Goal: Information Seeking & Learning: Learn about a topic

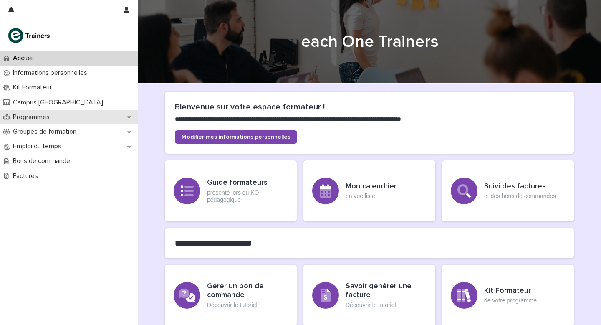
click at [39, 118] on p "Programmes" at bounding box center [33, 117] width 47 height 8
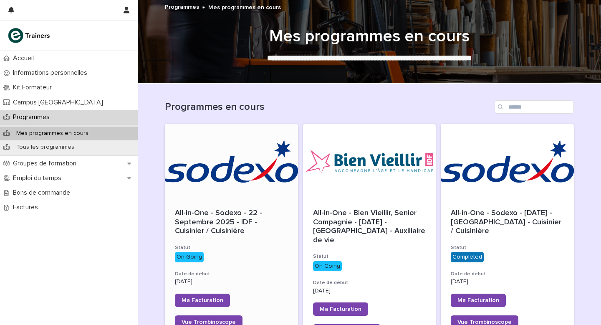
click at [212, 190] on div at bounding box center [231, 161] width 133 height 75
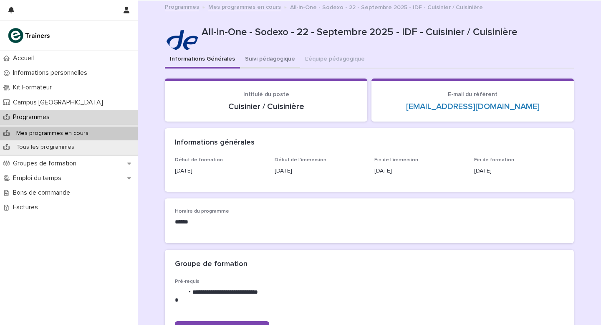
click at [275, 61] on button "Suivi pédagogique" at bounding box center [270, 60] width 60 height 18
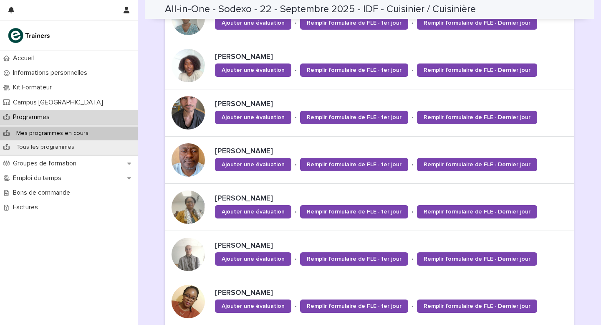
scroll to position [345, 0]
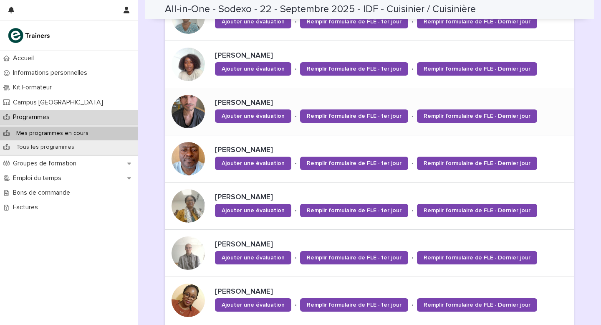
click at [232, 103] on p "[PERSON_NAME]" at bounding box center [393, 103] width 356 height 9
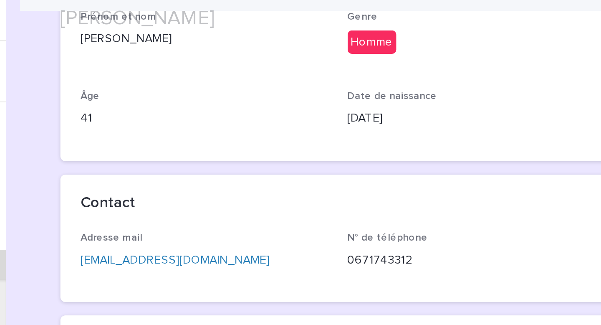
scroll to position [153, 0]
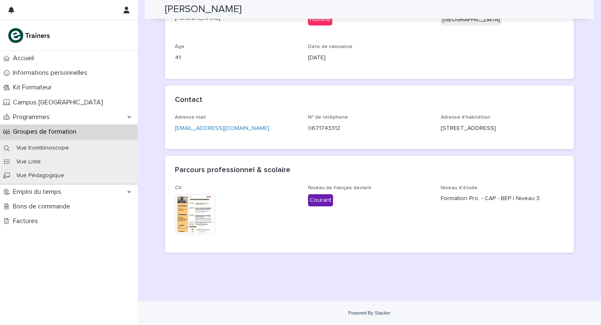
click at [196, 215] on img at bounding box center [195, 214] width 40 height 40
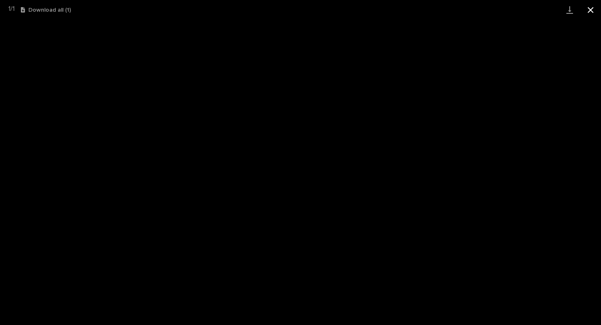
click at [591, 7] on button "Close gallery" at bounding box center [590, 10] width 21 height 20
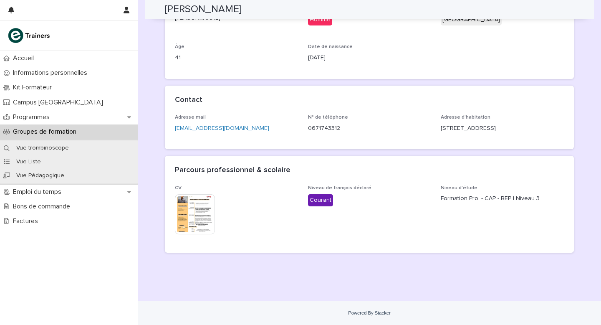
scroll to position [0, 0]
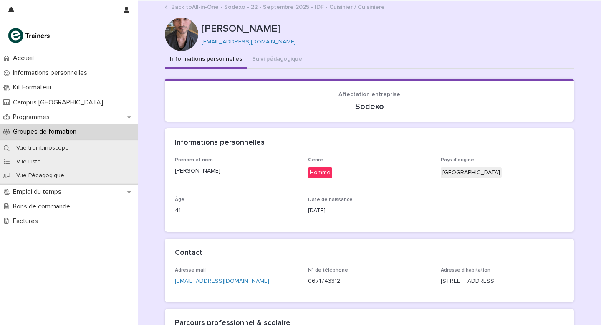
click at [204, 7] on link "Back to All-in-One - Sodexo - [DATE] - IDF - Cuisinier / Cuisinière" at bounding box center [278, 7] width 214 height 10
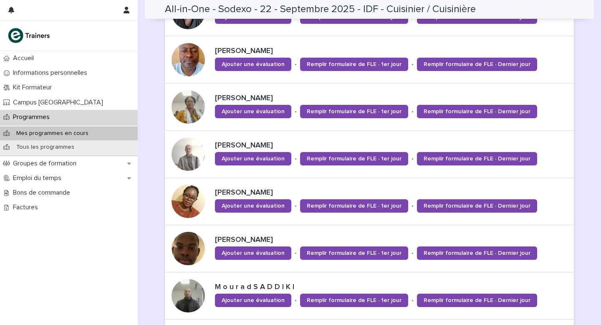
scroll to position [484, 0]
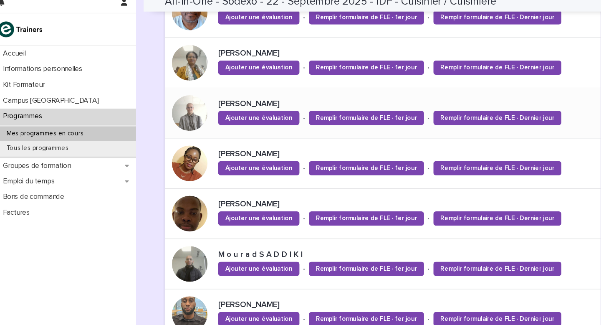
click at [229, 105] on p "[PERSON_NAME]" at bounding box center [393, 105] width 356 height 9
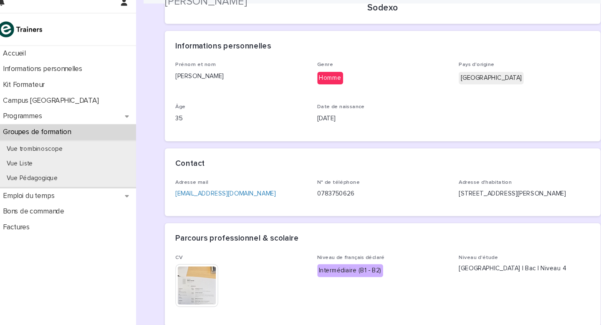
scroll to position [153, 0]
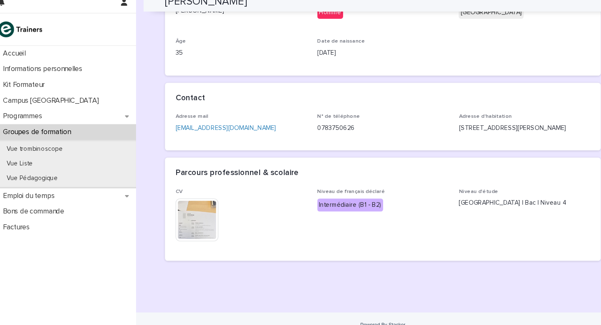
click at [194, 217] on img at bounding box center [195, 214] width 40 height 40
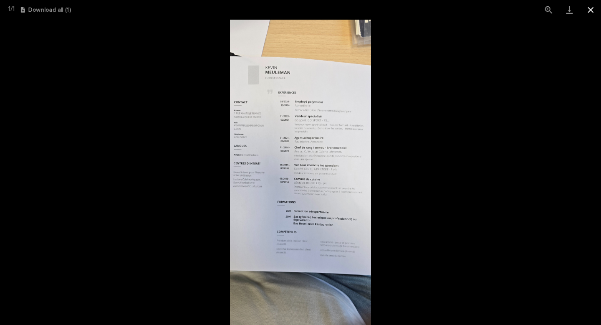
click at [590, 12] on button "Close gallery" at bounding box center [590, 10] width 21 height 20
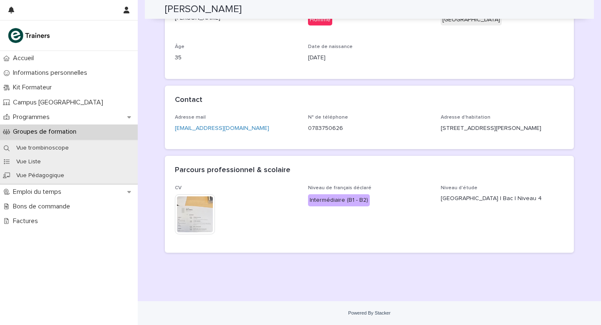
scroll to position [0, 0]
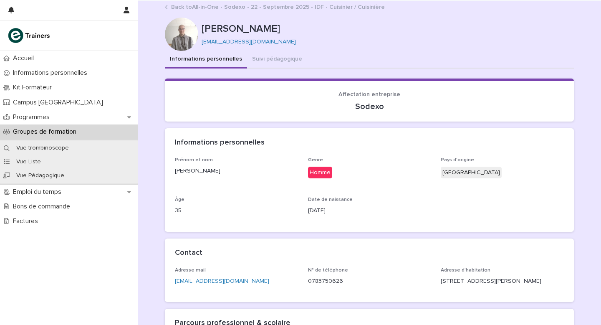
click at [220, 7] on link "Back to All-in-One - Sodexo - [DATE] - IDF - Cuisinier / Cuisinière" at bounding box center [278, 7] width 214 height 10
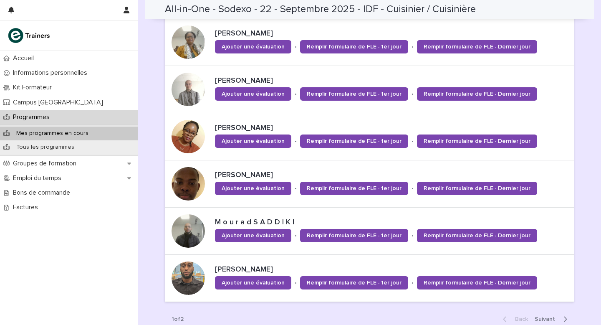
scroll to position [596, 0]
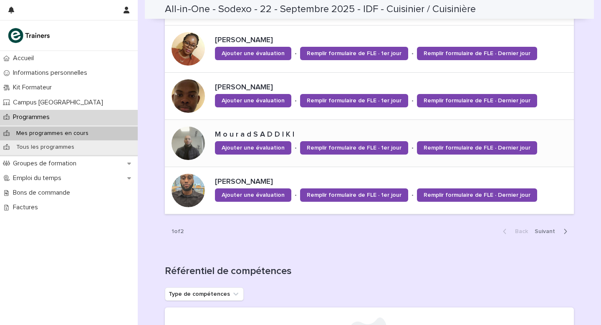
click at [197, 145] on div at bounding box center [188, 142] width 33 height 33
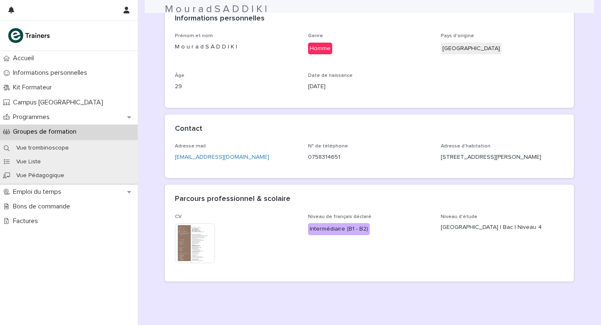
scroll to position [162, 0]
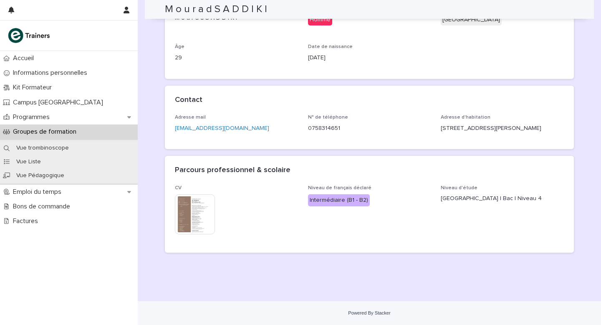
click at [194, 215] on img at bounding box center [195, 214] width 40 height 40
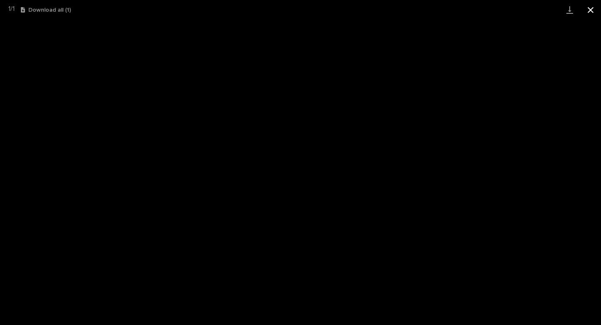
click at [591, 10] on button "Close gallery" at bounding box center [590, 10] width 21 height 20
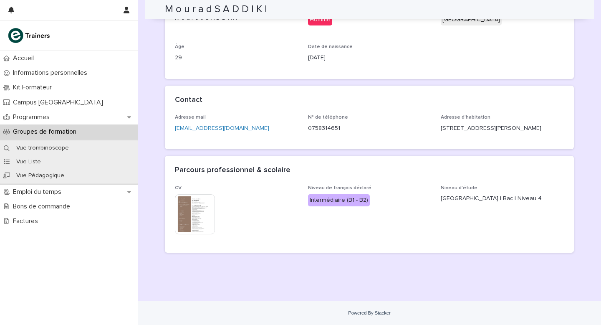
scroll to position [0, 0]
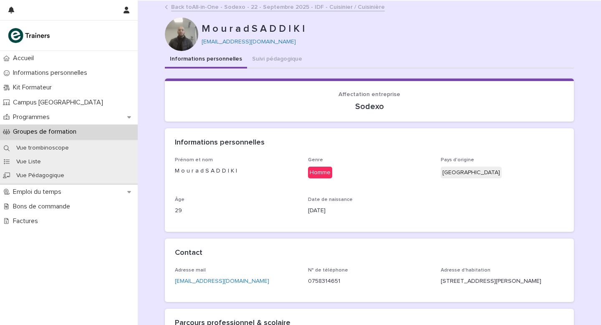
click at [210, 9] on link "Back to All-in-One - Sodexo - [DATE] - IDF - Cuisinier / Cuisinière" at bounding box center [278, 7] width 214 height 10
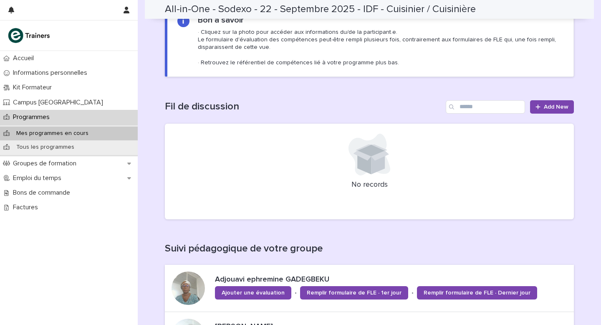
scroll to position [410, 0]
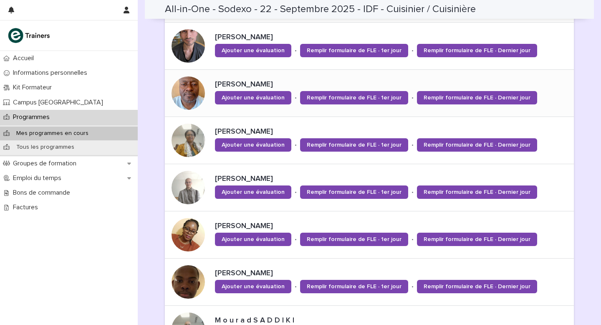
click at [188, 90] on div at bounding box center [188, 92] width 33 height 33
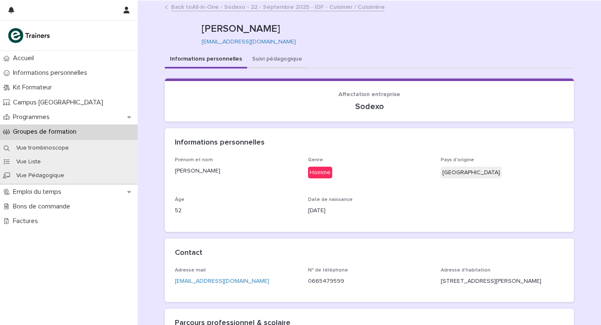
click at [257, 61] on button "Suivi pédagogique" at bounding box center [277, 60] width 60 height 18
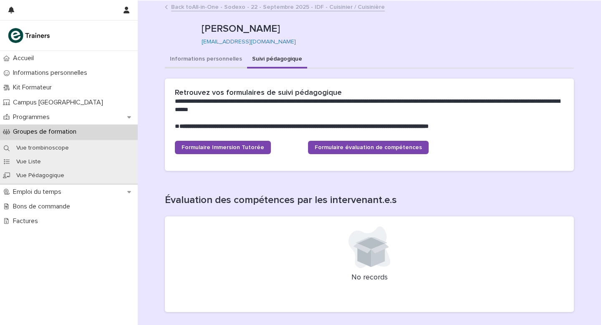
click at [189, 58] on button "Informations personnelles" at bounding box center [206, 60] width 82 height 18
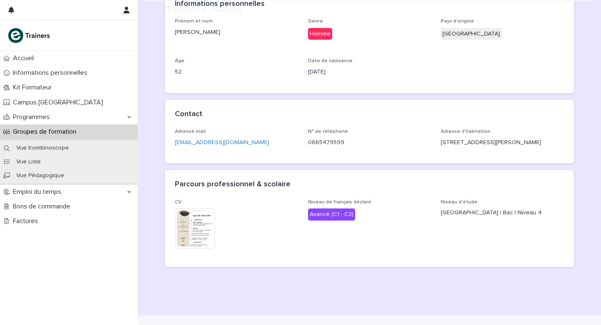
scroll to position [153, 0]
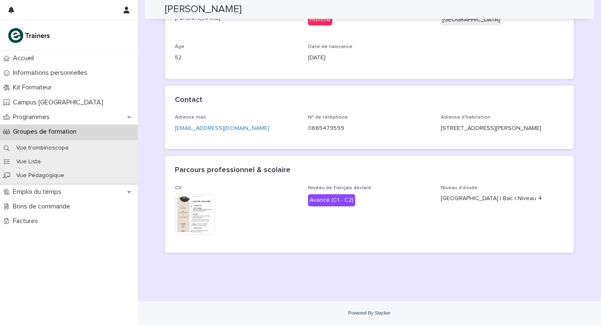
click at [189, 215] on img at bounding box center [195, 214] width 40 height 40
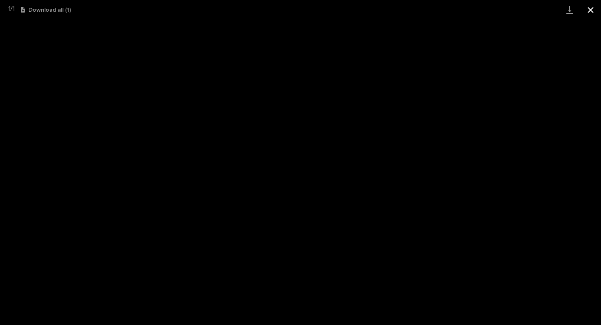
click at [593, 6] on button "Close gallery" at bounding box center [590, 10] width 21 height 20
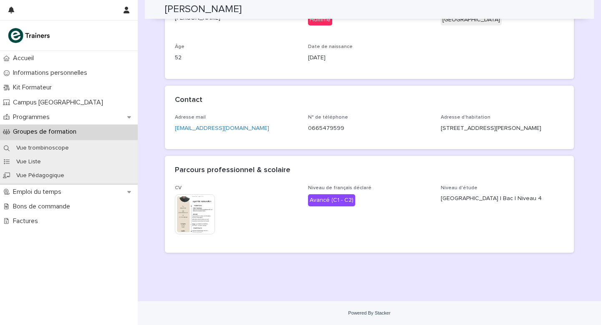
scroll to position [0, 0]
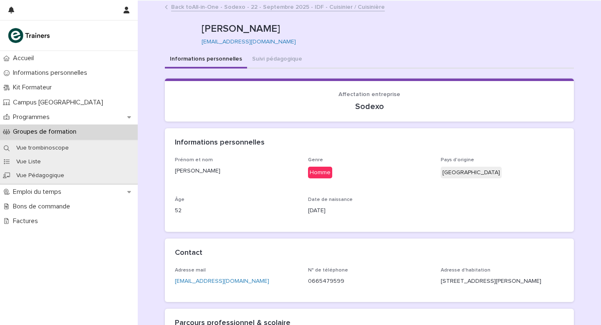
click at [192, 5] on link "Back to All-in-One - Sodexo - [DATE] - IDF - Cuisinier / Cuisinière" at bounding box center [278, 7] width 214 height 10
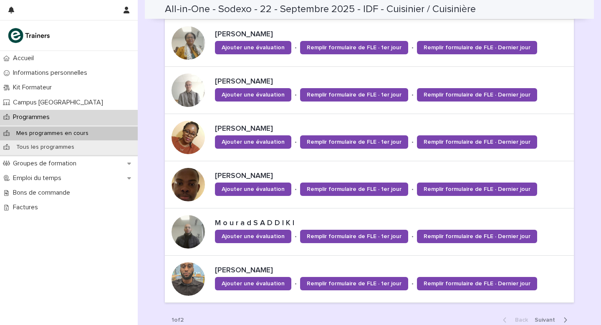
scroll to position [587, 0]
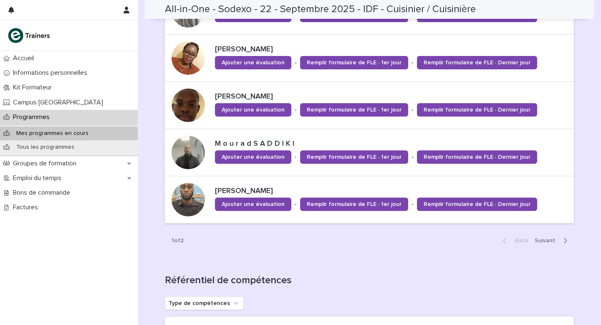
click at [545, 240] on span "Next" at bounding box center [547, 241] width 25 height 6
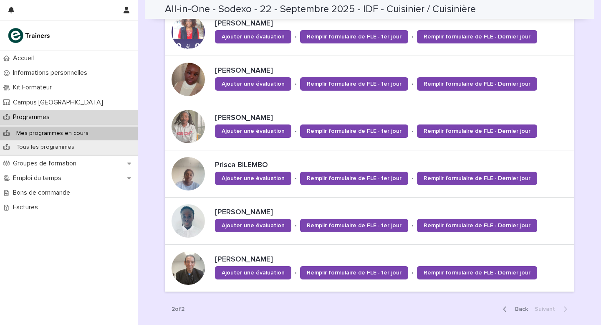
scroll to position [283, 0]
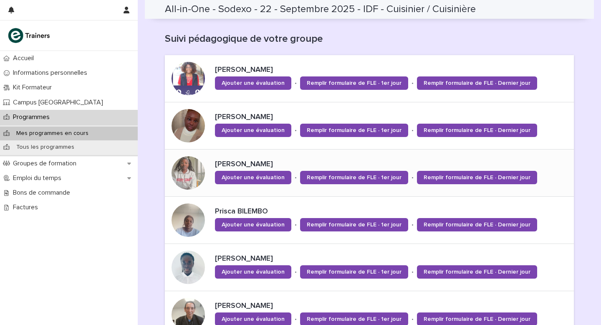
click at [186, 176] on div at bounding box center [188, 172] width 33 height 33
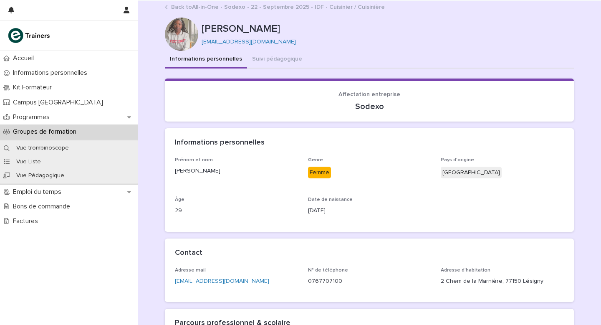
scroll to position [153, 0]
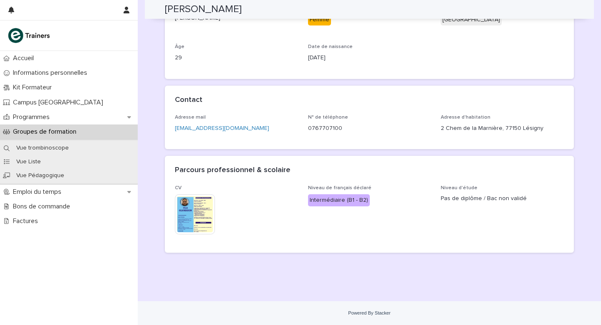
click at [185, 217] on img at bounding box center [195, 214] width 40 height 40
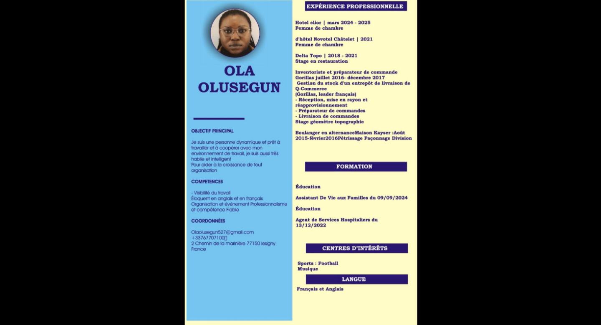
scroll to position [0, 0]
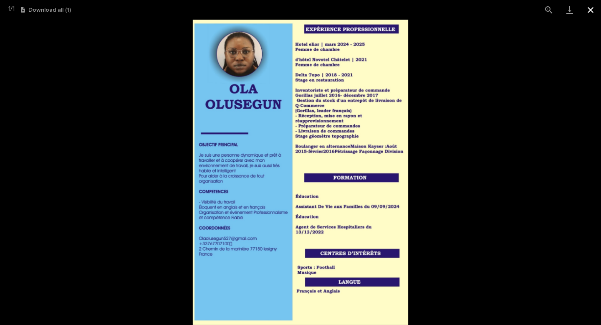
click at [589, 12] on button "Close gallery" at bounding box center [590, 10] width 21 height 20
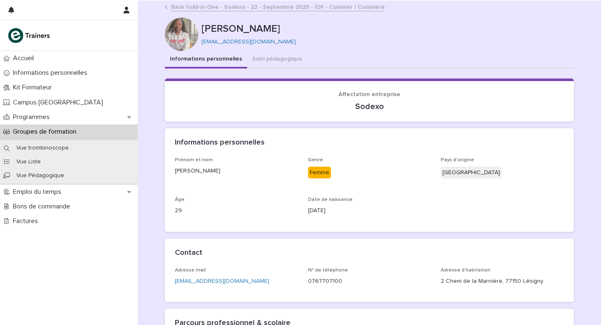
click at [242, 6] on link "Back to All-in-One - Sodexo - [DATE] - IDF - Cuisinier / Cuisinière" at bounding box center [278, 7] width 214 height 10
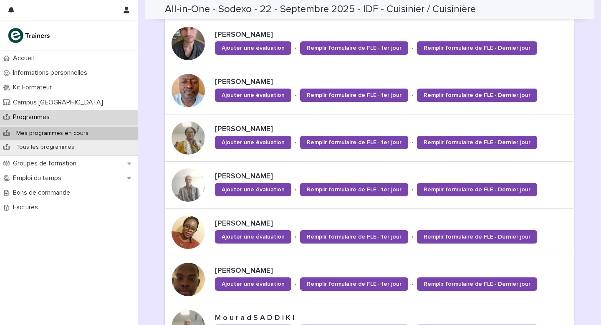
scroll to position [622, 0]
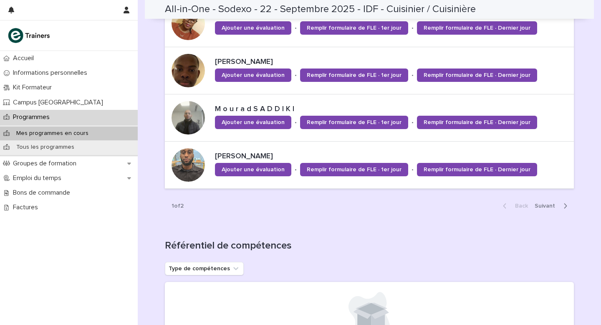
click at [547, 207] on span "Next" at bounding box center [547, 206] width 25 height 6
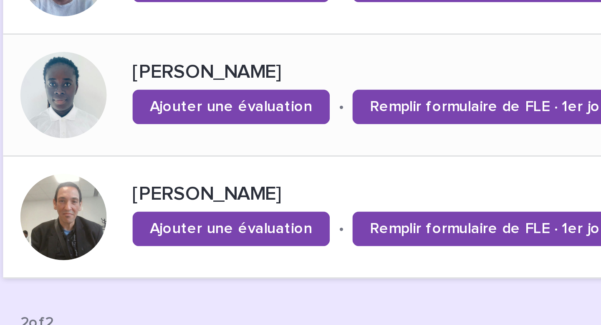
scroll to position [408, 0]
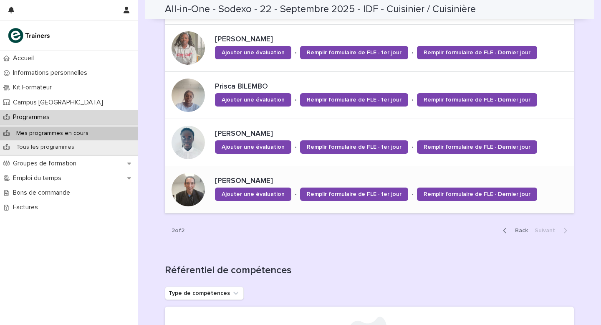
click at [194, 194] on div at bounding box center [188, 189] width 33 height 33
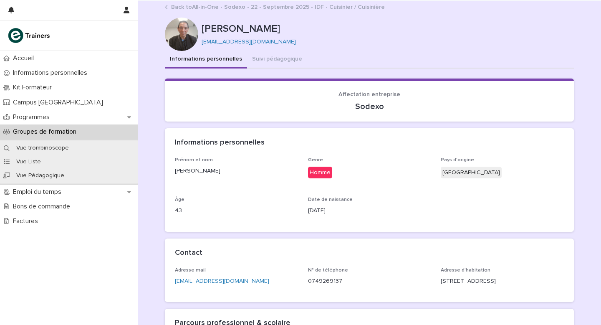
scroll to position [153, 0]
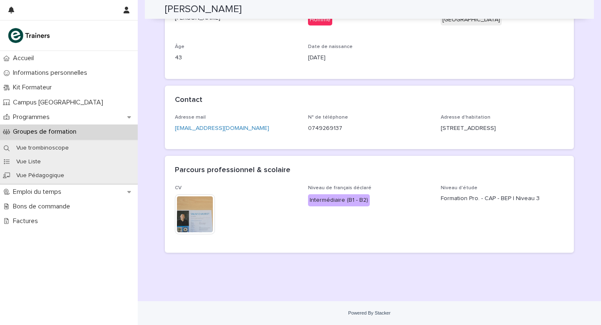
click at [189, 220] on img at bounding box center [195, 214] width 40 height 40
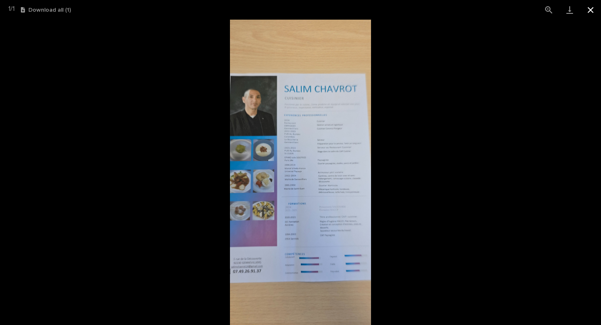
click at [592, 12] on button "Close gallery" at bounding box center [590, 10] width 21 height 20
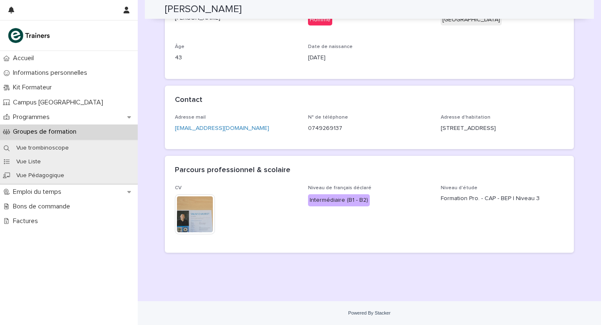
scroll to position [0, 0]
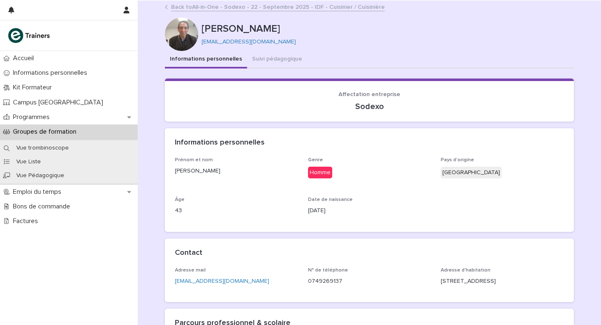
click at [207, 7] on link "Back to All-in-One - Sodexo - [DATE] - IDF - Cuisinier / Cuisinière" at bounding box center [278, 7] width 214 height 10
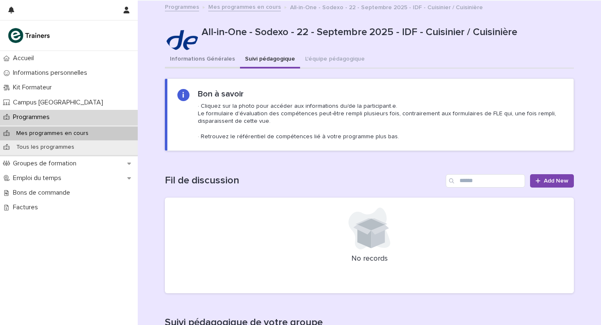
click at [202, 62] on button "Informations Générales" at bounding box center [202, 60] width 75 height 18
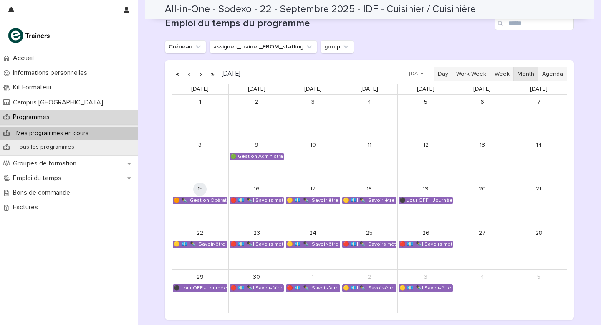
scroll to position [440, 0]
click at [201, 73] on button "button" at bounding box center [201, 73] width 12 height 13
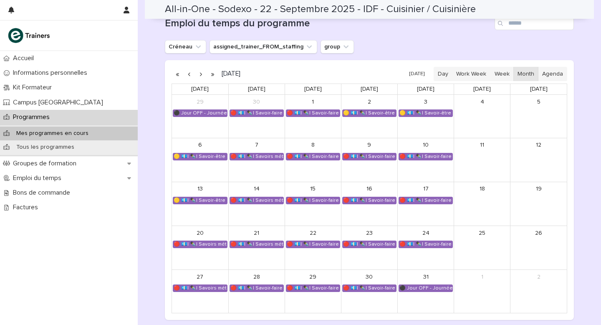
click at [201, 73] on button "button" at bounding box center [201, 73] width 12 height 13
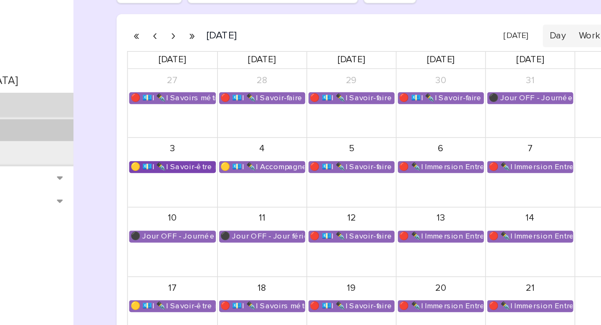
click at [209, 158] on div "🟡 💶| ✒️| Savoir-être métier - Gestion du stress et adaptation au rythme en cuis…" at bounding box center [200, 156] width 54 height 7
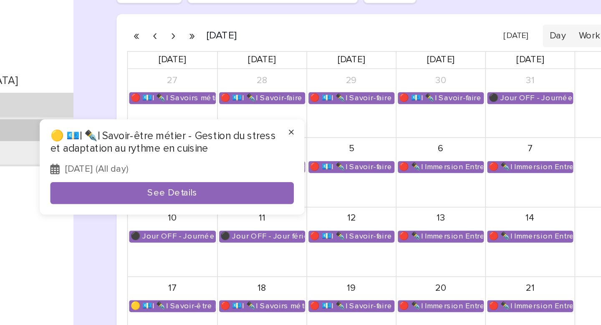
click at [276, 133] on button "×" at bounding box center [275, 135] width 10 height 10
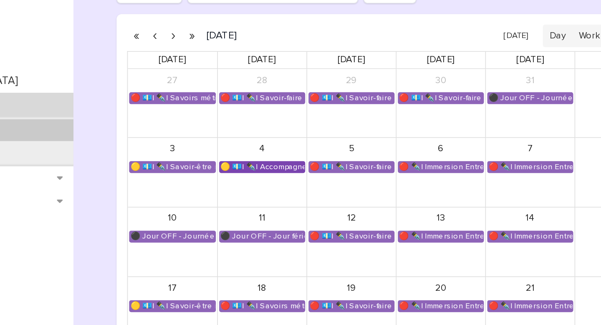
click at [264, 157] on div "🟡 💶| ✒️| Accompagnement Immersion - Préparation de l'immersion tutorée" at bounding box center [256, 156] width 53 height 7
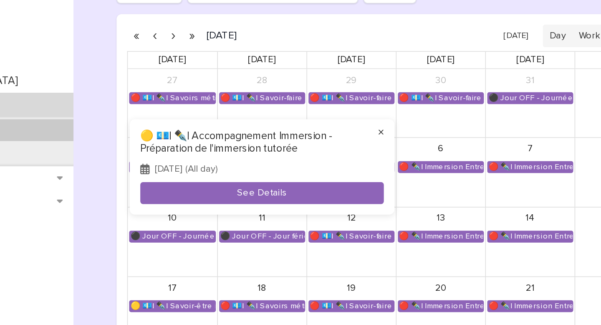
click at [331, 135] on button "×" at bounding box center [332, 135] width 10 height 10
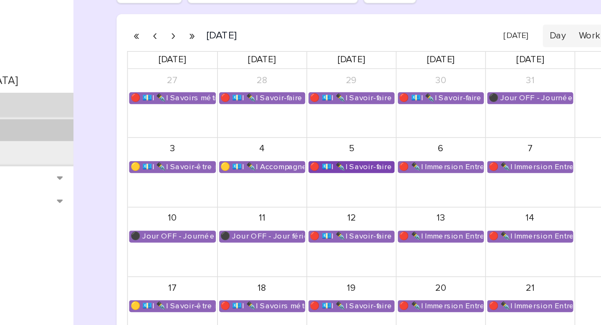
click at [325, 155] on div "🔴 💶| ✒️| Savoir-faire métier - Meet My Mama Academy (cuisine pratique)" at bounding box center [312, 156] width 53 height 7
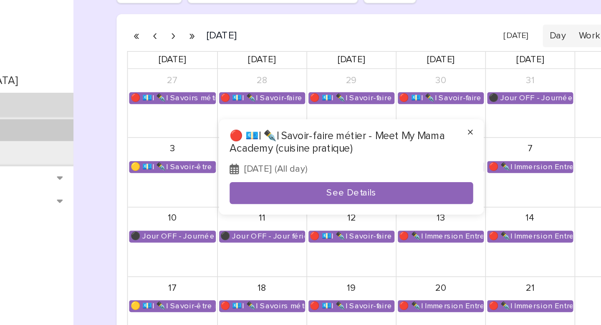
click at [387, 134] on button "×" at bounding box center [388, 135] width 10 height 10
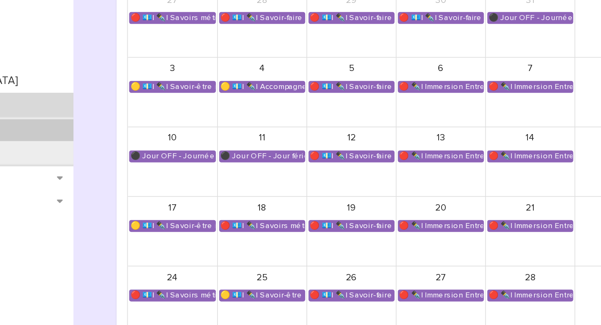
scroll to position [471, 0]
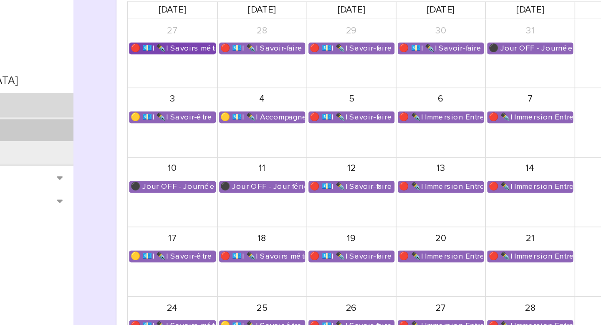
click at [196, 84] on div "🔴 💶| ✒️| Savoirs métier - Concevoir et adapter des menus en fonction des besoins" at bounding box center [200, 81] width 54 height 7
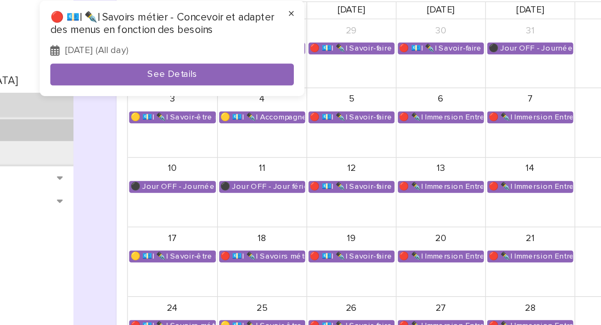
click at [274, 60] on button "×" at bounding box center [275, 60] width 10 height 10
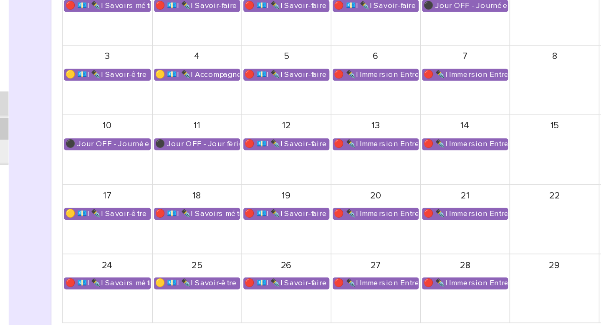
scroll to position [498, 0]
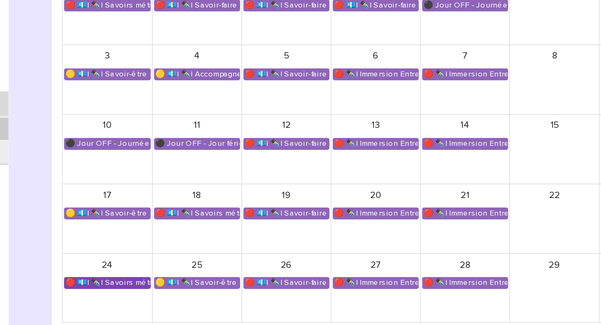
click at [198, 230] on div "🔴 💶| ✒️| Savoirs métier - Concevoir et adapter des menus en fonction des besoins" at bounding box center [200, 230] width 54 height 7
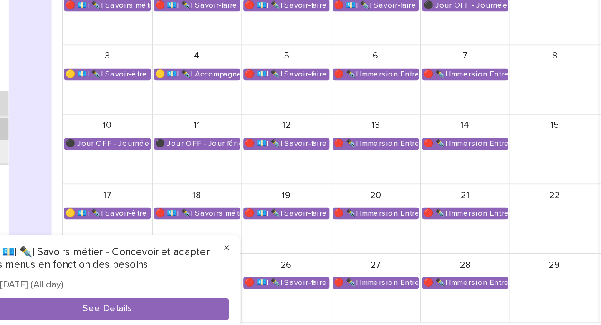
click at [274, 208] on button "×" at bounding box center [275, 209] width 10 height 10
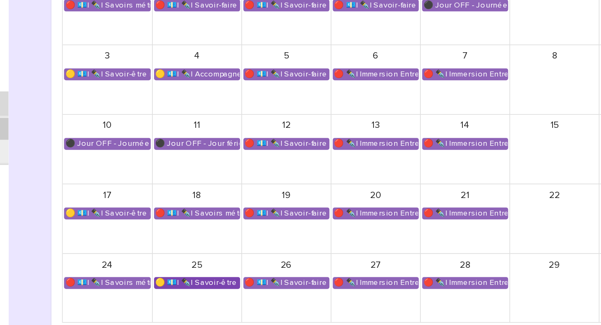
click at [265, 231] on div "🟡 💶| ✒️| Savoir-être métier - Organisation de son travail selon les priorités e…" at bounding box center [256, 230] width 53 height 7
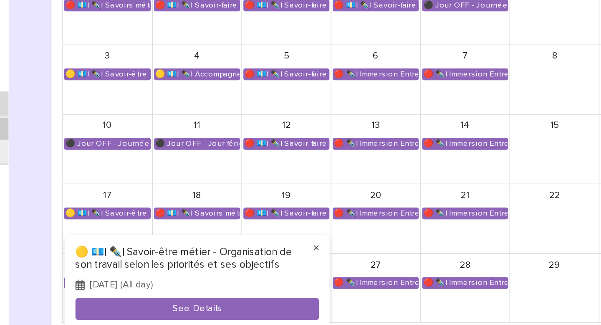
click at [329, 209] on button "×" at bounding box center [332, 209] width 10 height 10
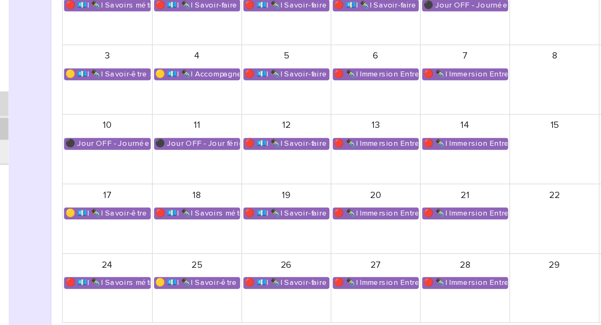
scroll to position [430, 0]
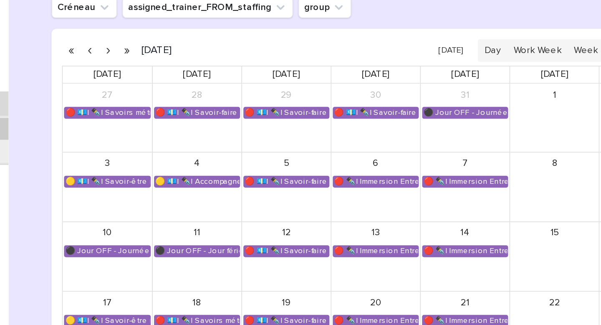
click at [201, 82] on button "button" at bounding box center [201, 83] width 12 height 13
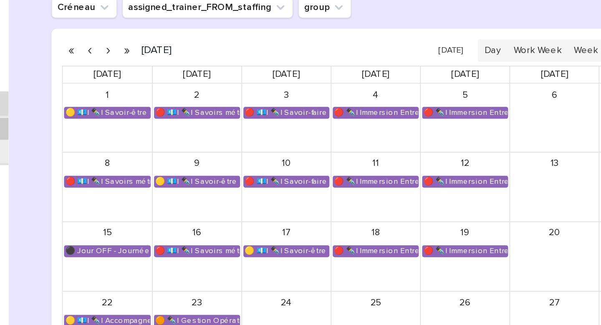
click at [190, 84] on button "button" at bounding box center [189, 83] width 12 height 13
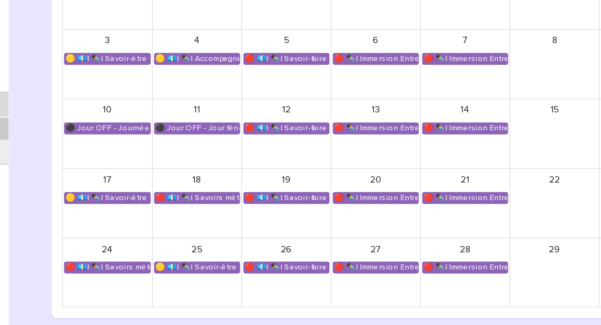
scroll to position [458, 0]
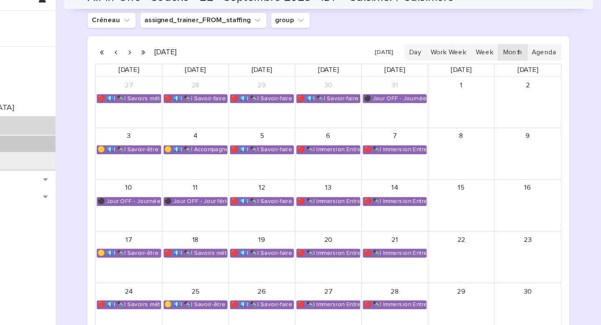
click at [189, 55] on button "button" at bounding box center [189, 55] width 12 height 13
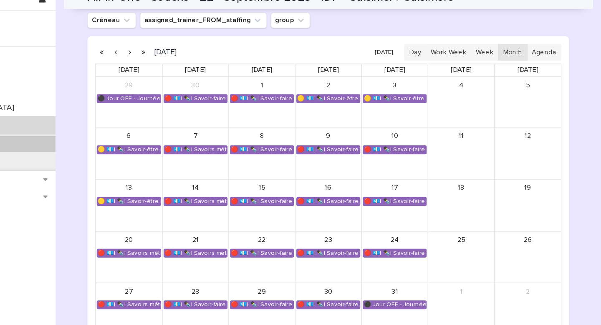
click at [189, 55] on button "button" at bounding box center [189, 55] width 12 height 13
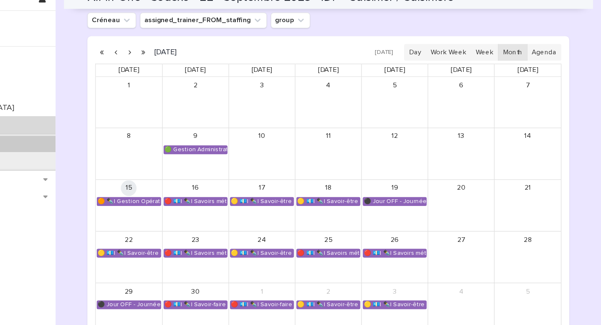
click at [200, 56] on button "button" at bounding box center [201, 55] width 12 height 13
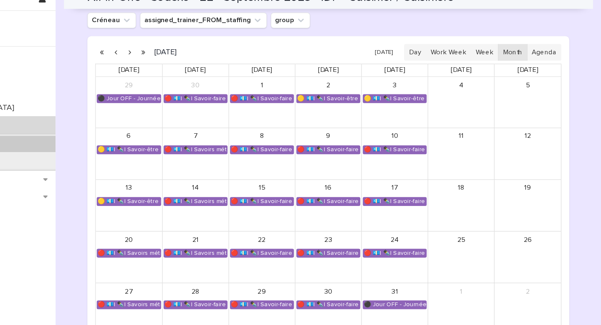
click at [200, 56] on button "button" at bounding box center [201, 55] width 12 height 13
